Goal: Task Accomplishment & Management: Use online tool/utility

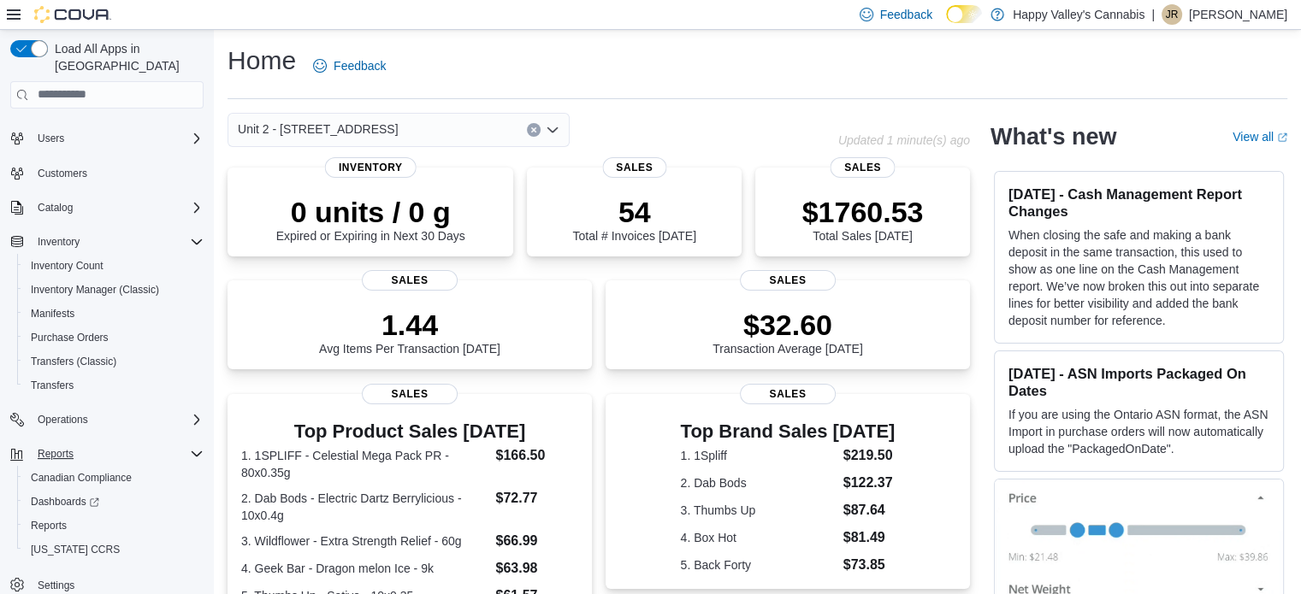
scroll to position [342, 0]
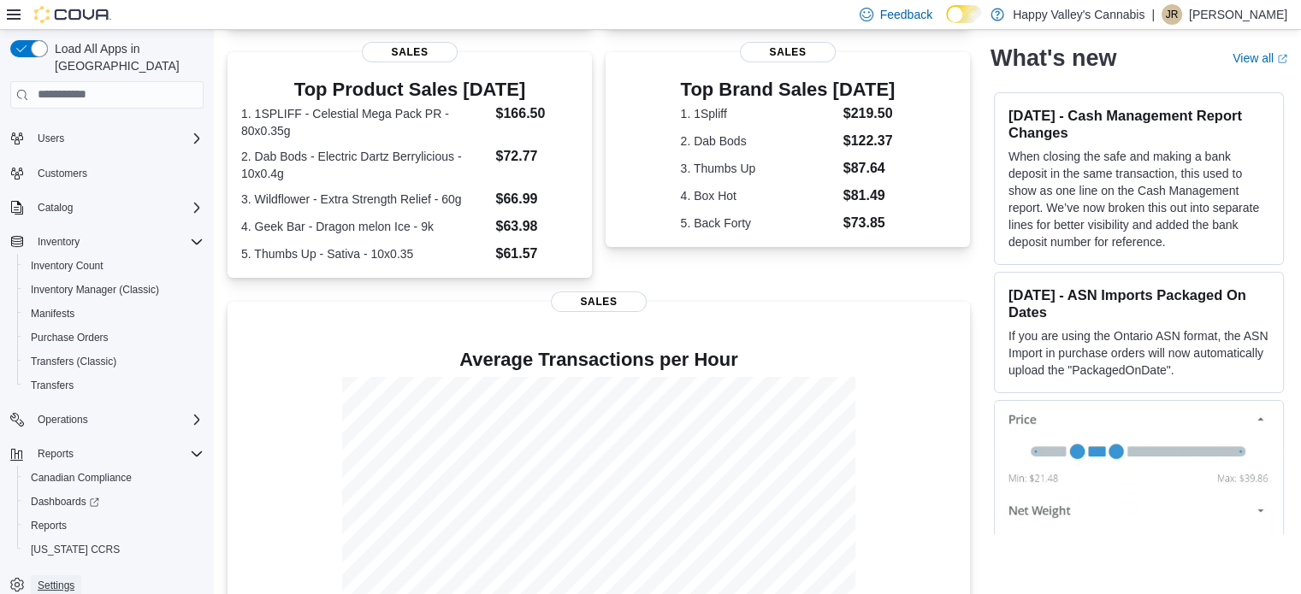
click at [68, 579] on span "Settings" at bounding box center [56, 586] width 37 height 14
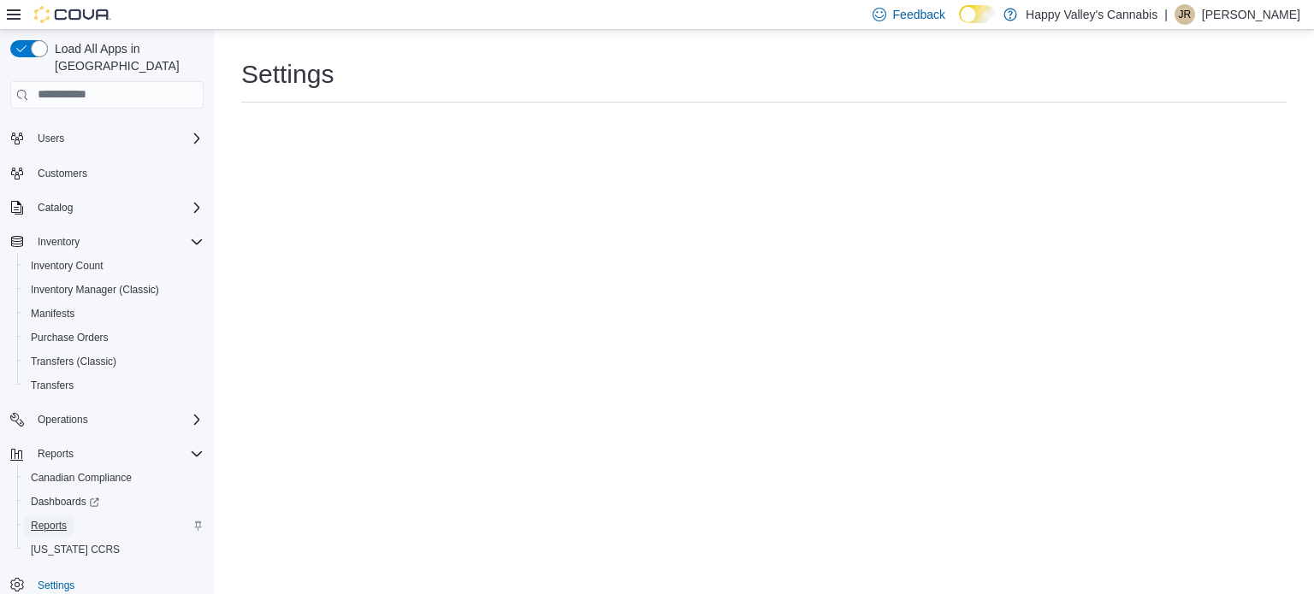
click at [63, 519] on span "Reports" at bounding box center [49, 526] width 36 height 14
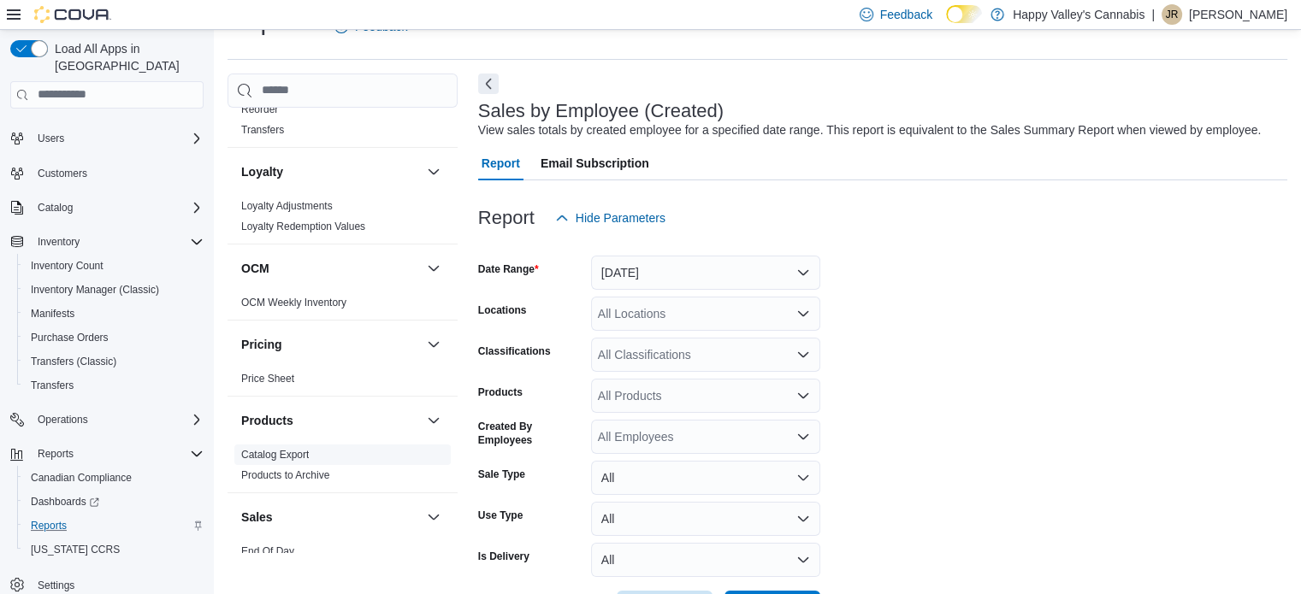
scroll to position [1112, 0]
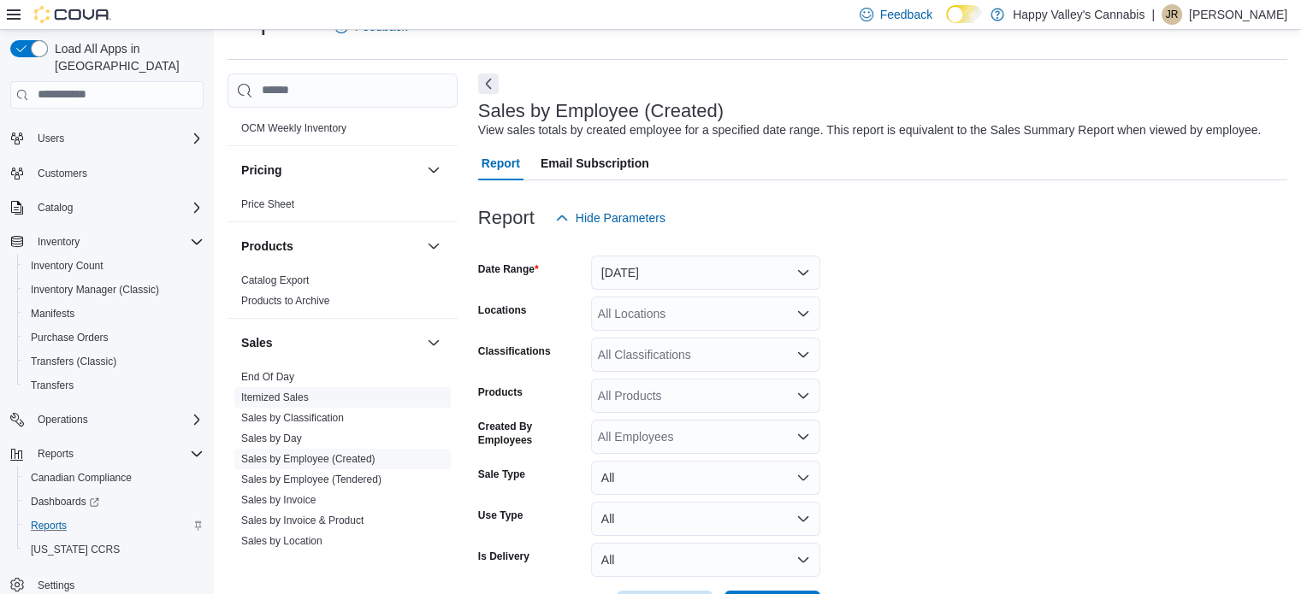
click at [272, 387] on span "Itemized Sales" at bounding box center [342, 397] width 216 height 21
click at [275, 392] on link "Itemized Sales" at bounding box center [275, 398] width 68 height 12
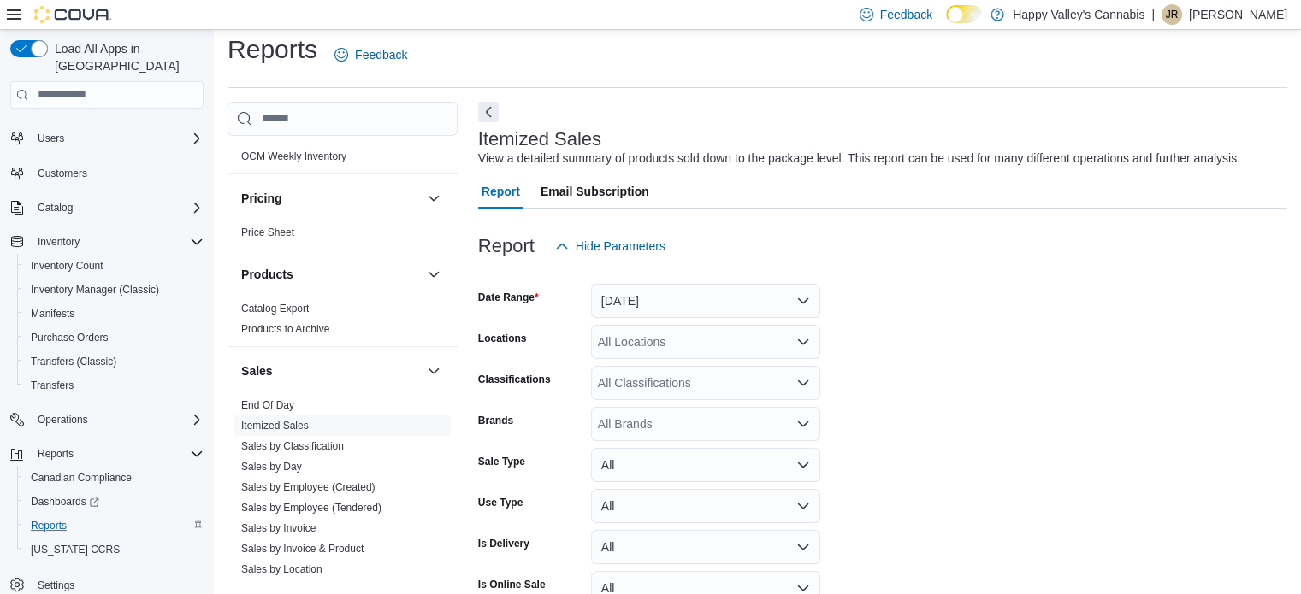
scroll to position [39, 0]
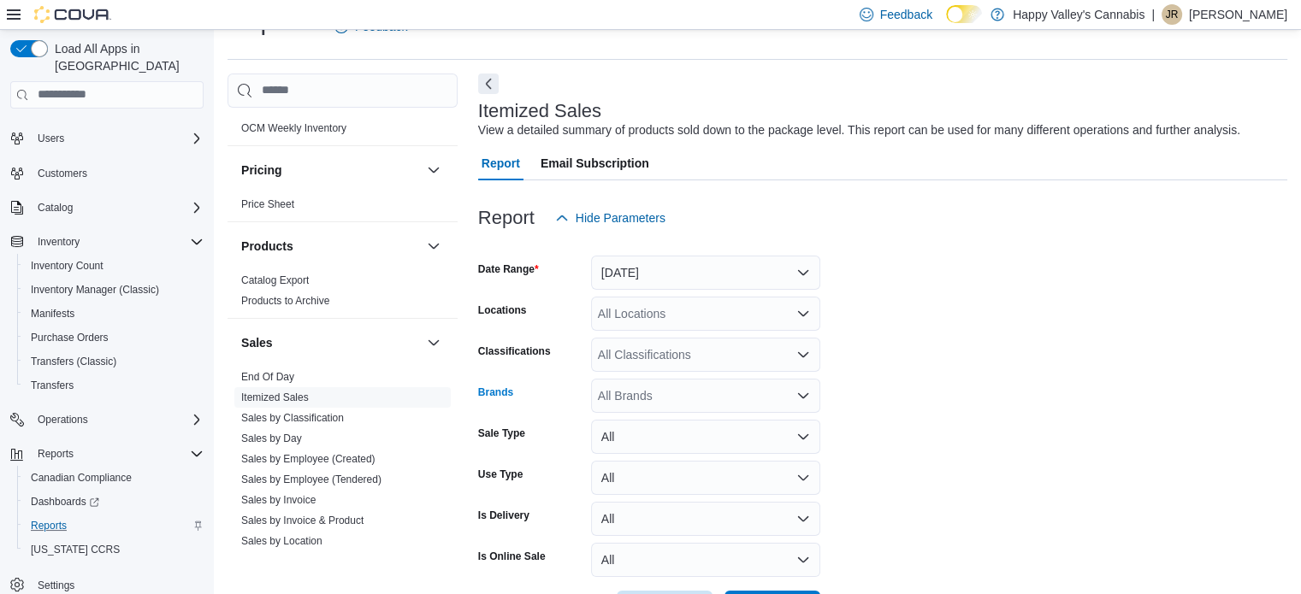
click at [686, 389] on div "All Brands" at bounding box center [705, 396] width 229 height 34
type input "****"
click at [682, 376] on button "[PERSON_NAME]" at bounding box center [705, 365] width 229 height 25
click at [978, 303] on form "Date Range [DATE] Locations All Locations Classifications All Classifications B…" at bounding box center [882, 430] width 809 height 390
click at [794, 262] on button "[DATE]" at bounding box center [705, 273] width 229 height 34
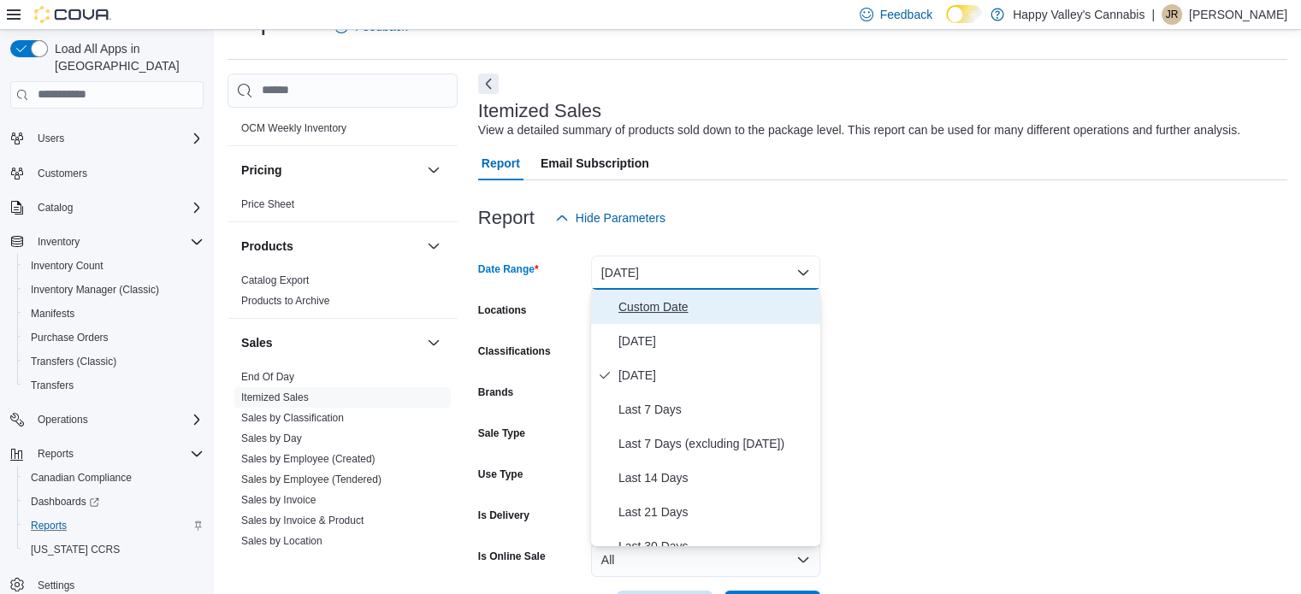
click at [672, 303] on span "Custom Date" at bounding box center [715, 307] width 195 height 21
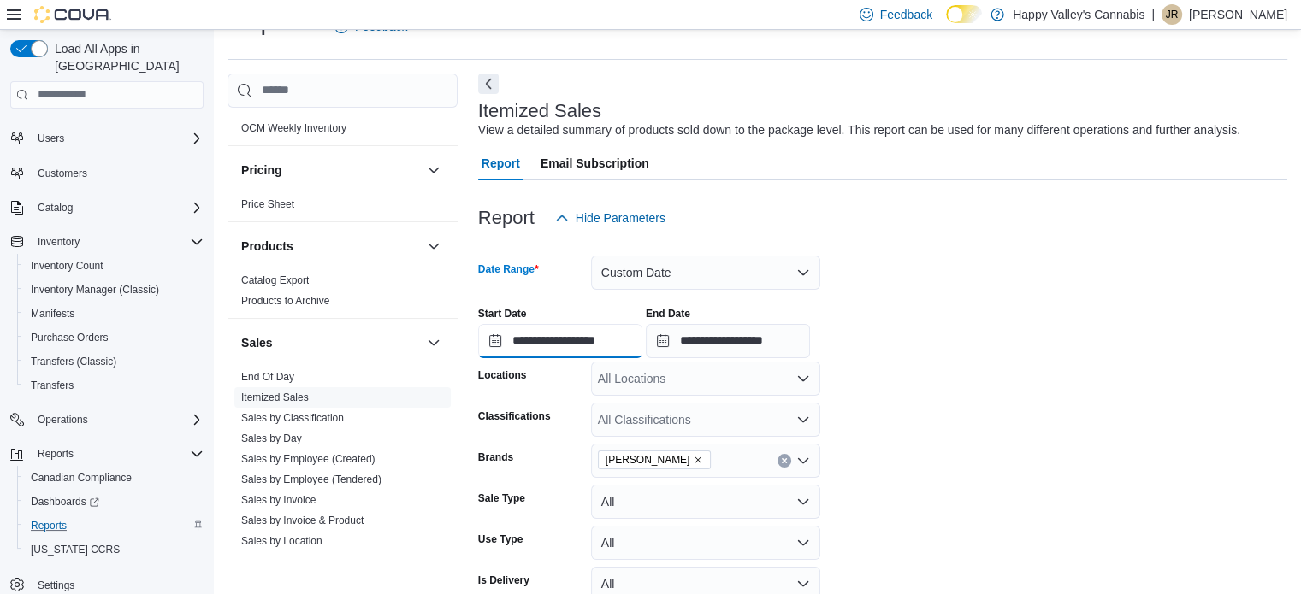
click at [599, 341] on input "**********" at bounding box center [560, 341] width 164 height 34
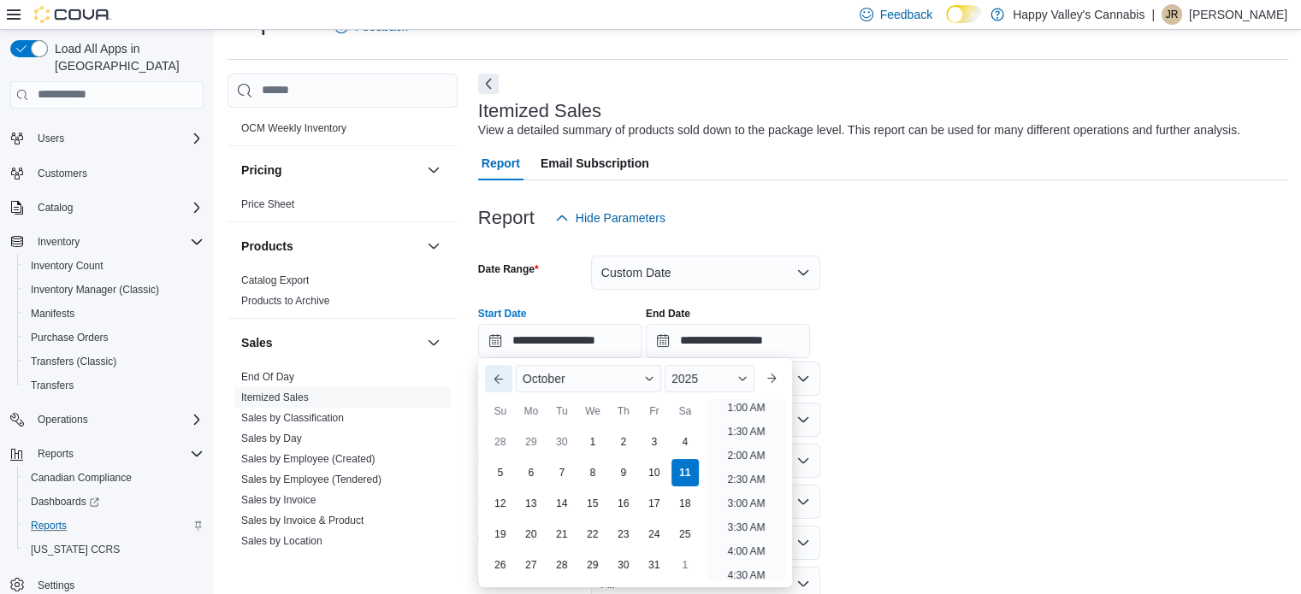
click at [495, 379] on button "Previous Month" at bounding box center [498, 378] width 27 height 27
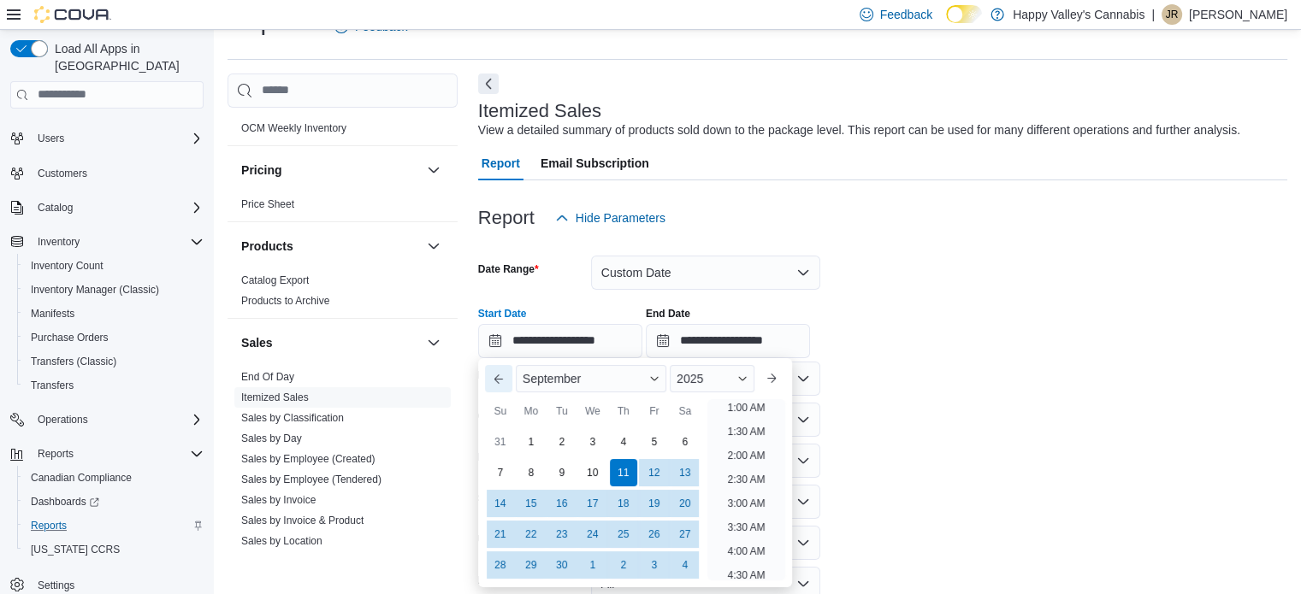
scroll to position [3, 0]
click at [557, 540] on div "23" at bounding box center [561, 534] width 30 height 30
type input "**********"
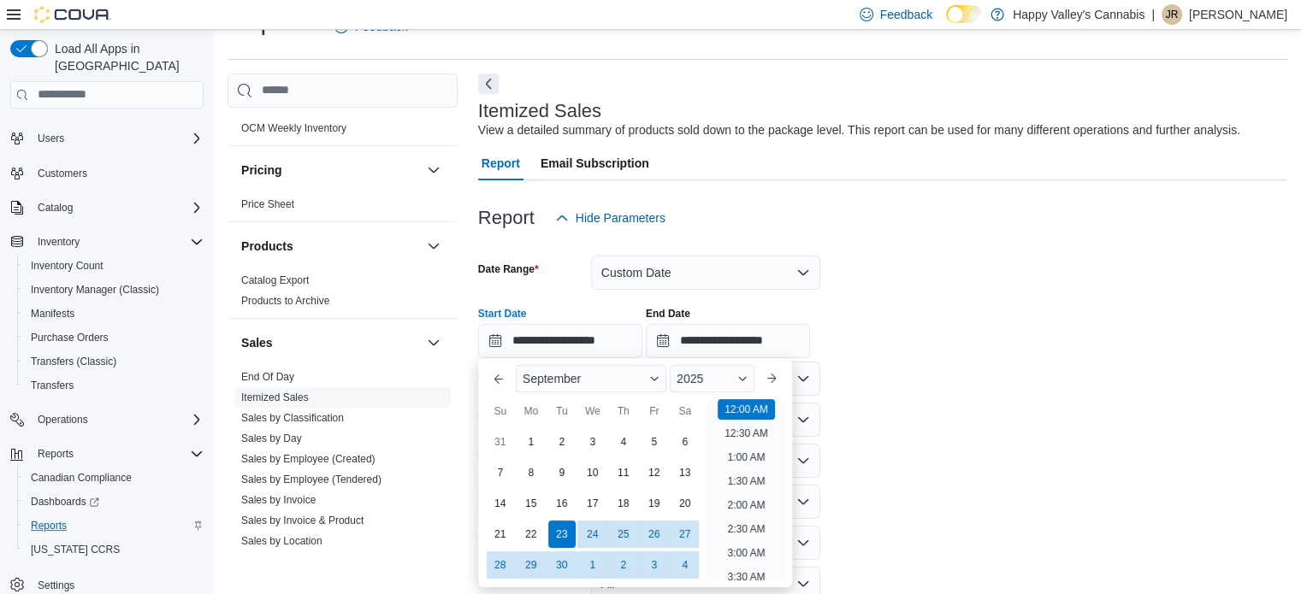
drag, startPoint x: 935, startPoint y: 400, endPoint x: 899, endPoint y: 405, distance: 36.2
click at [934, 401] on form "**********" at bounding box center [882, 462] width 809 height 455
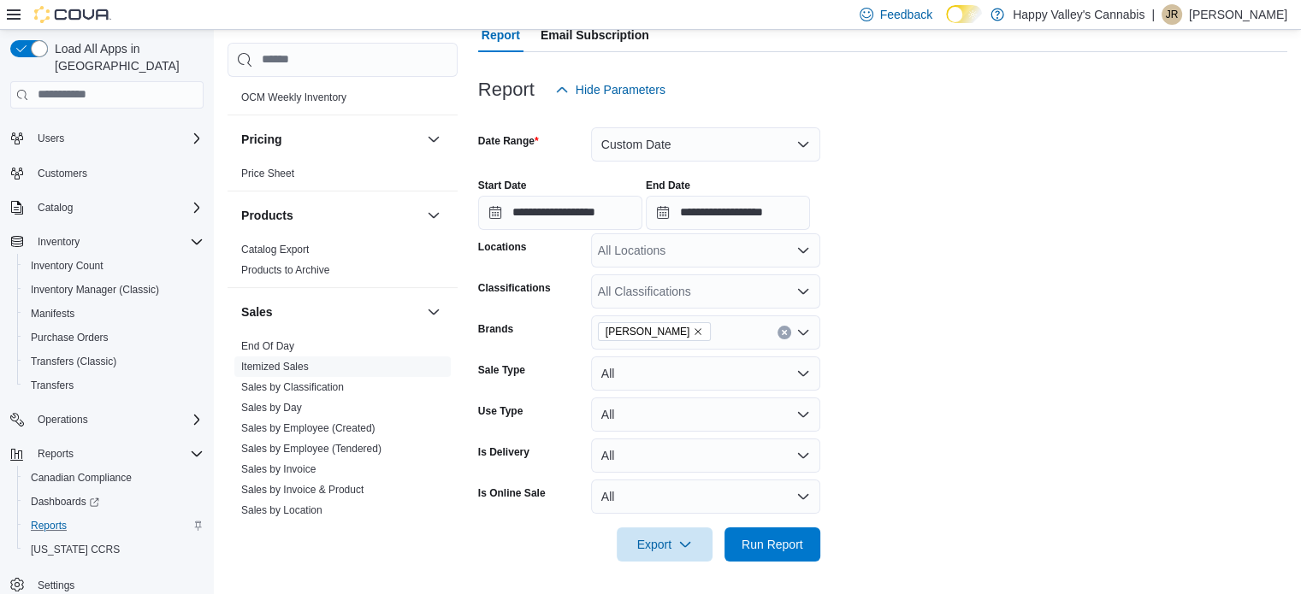
scroll to position [168, 0]
click at [803, 240] on div "All Locations" at bounding box center [705, 250] width 229 height 34
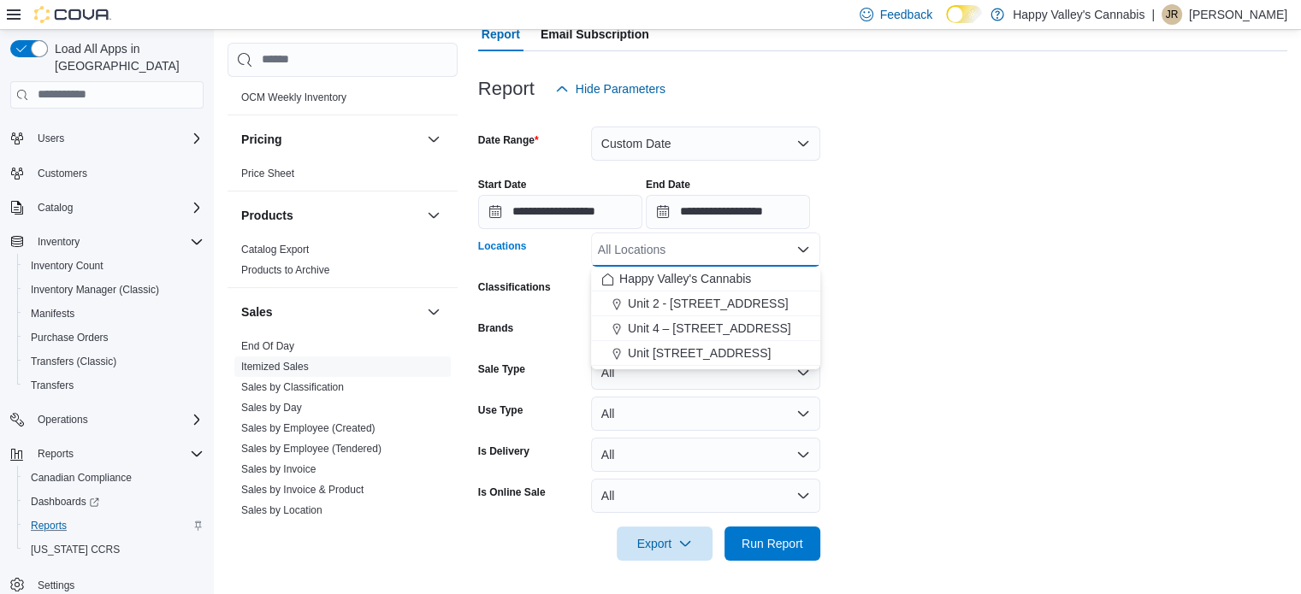
click at [804, 251] on icon "Close list of options" at bounding box center [803, 248] width 10 height 5
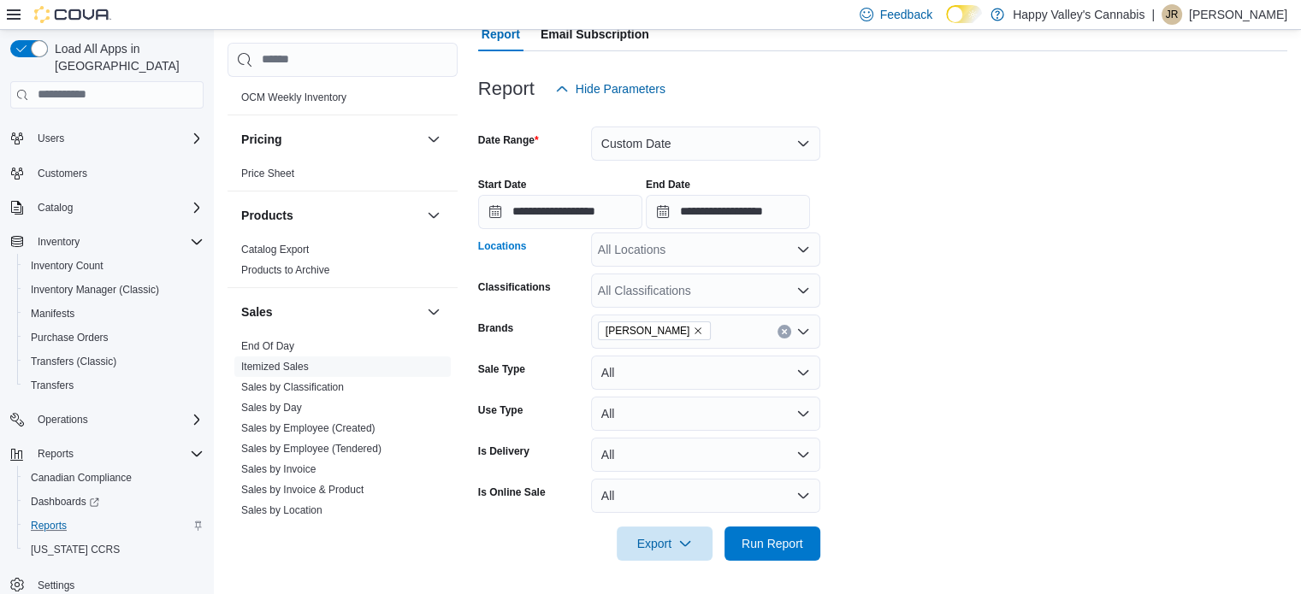
click at [799, 252] on icon "Open list of options" at bounding box center [803, 250] width 14 height 14
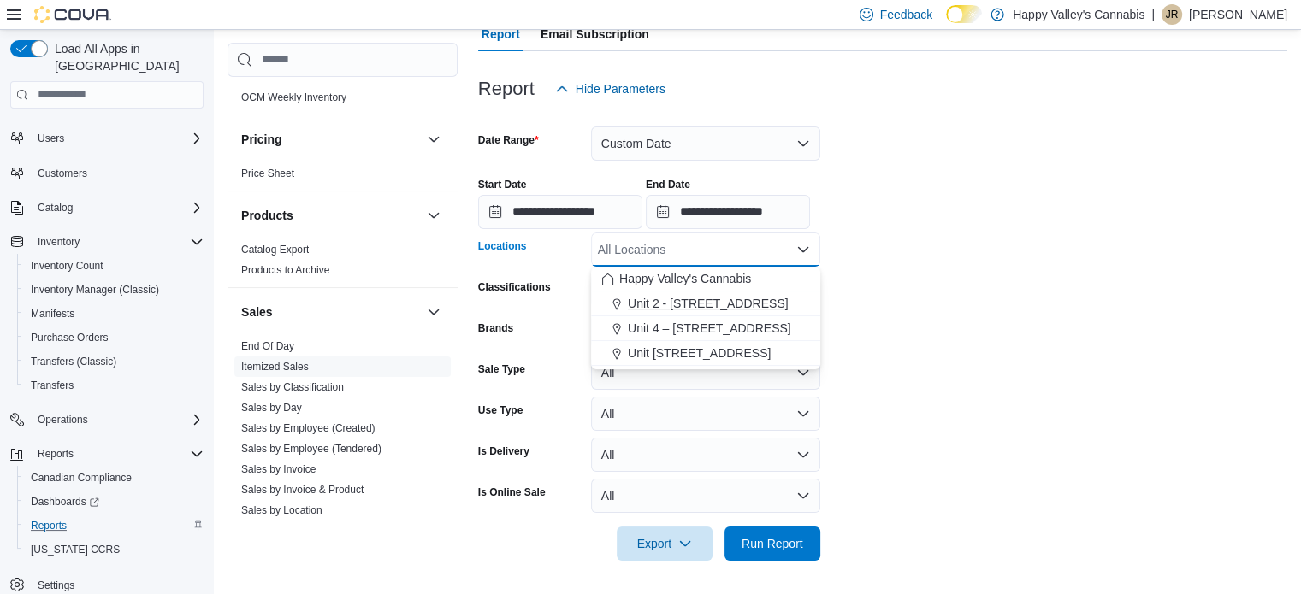
click at [671, 295] on span "Unit 2 - [STREET_ADDRESS]" at bounding box center [708, 303] width 161 height 17
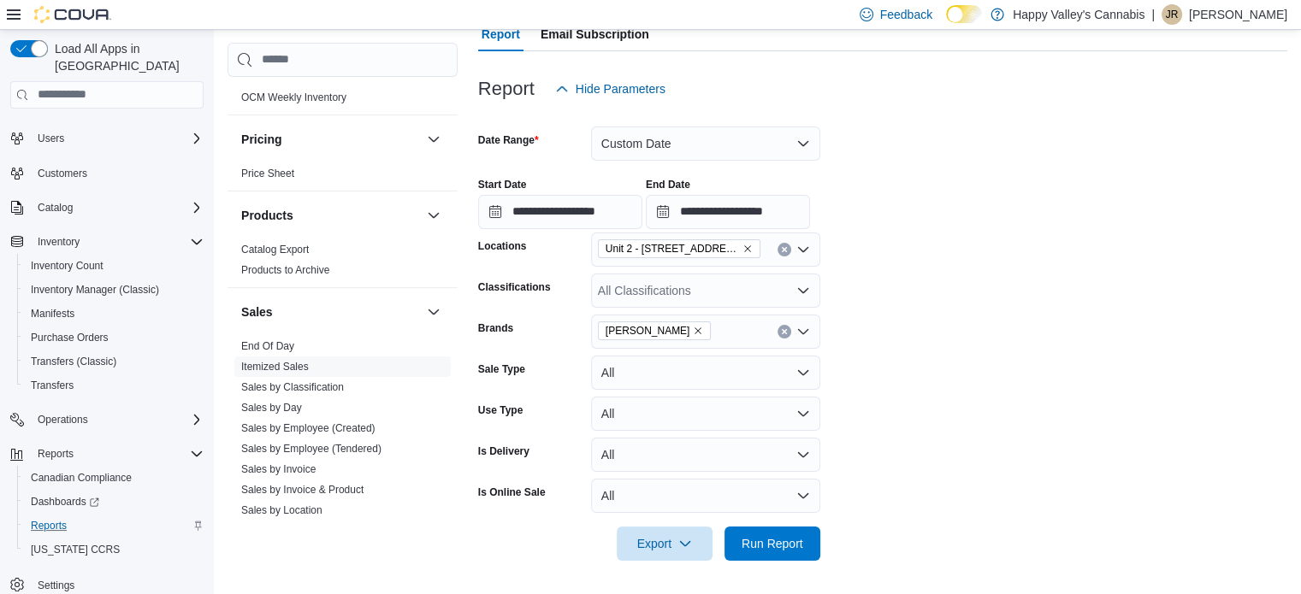
click at [907, 331] on form "**********" at bounding box center [882, 333] width 809 height 455
click at [790, 533] on span "Run Report" at bounding box center [772, 543] width 75 height 34
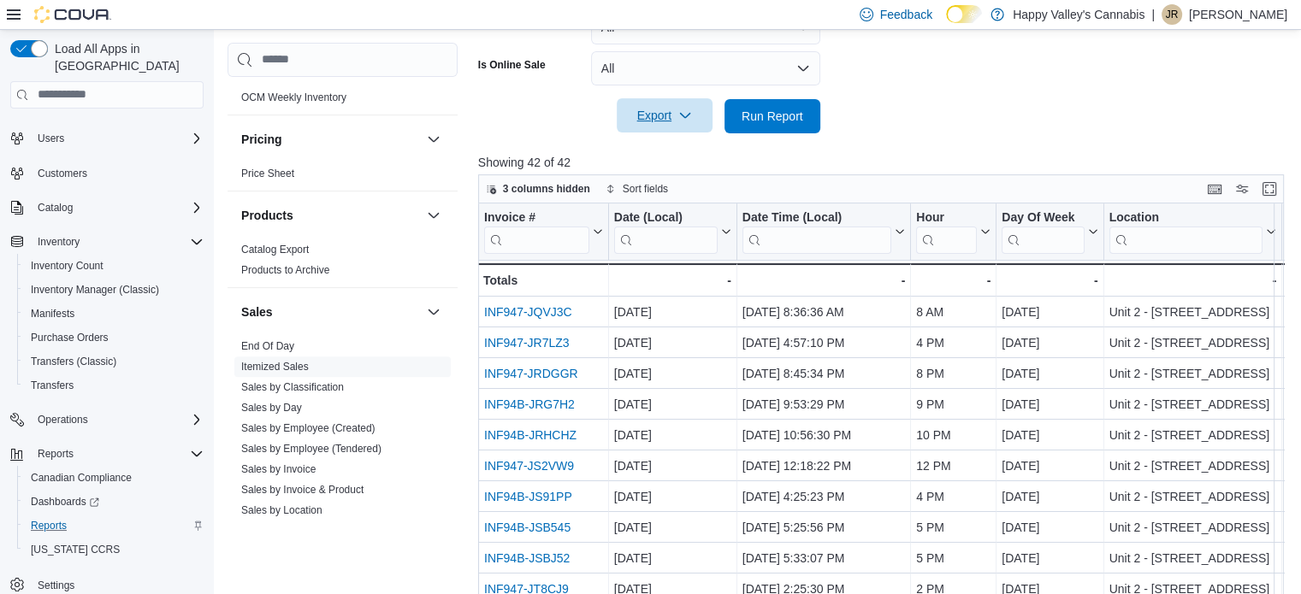
click at [663, 124] on span "Export" at bounding box center [664, 115] width 75 height 34
click at [665, 157] on button "Export to Excel" at bounding box center [666, 150] width 97 height 34
